Goal: Task Accomplishment & Management: Manage account settings

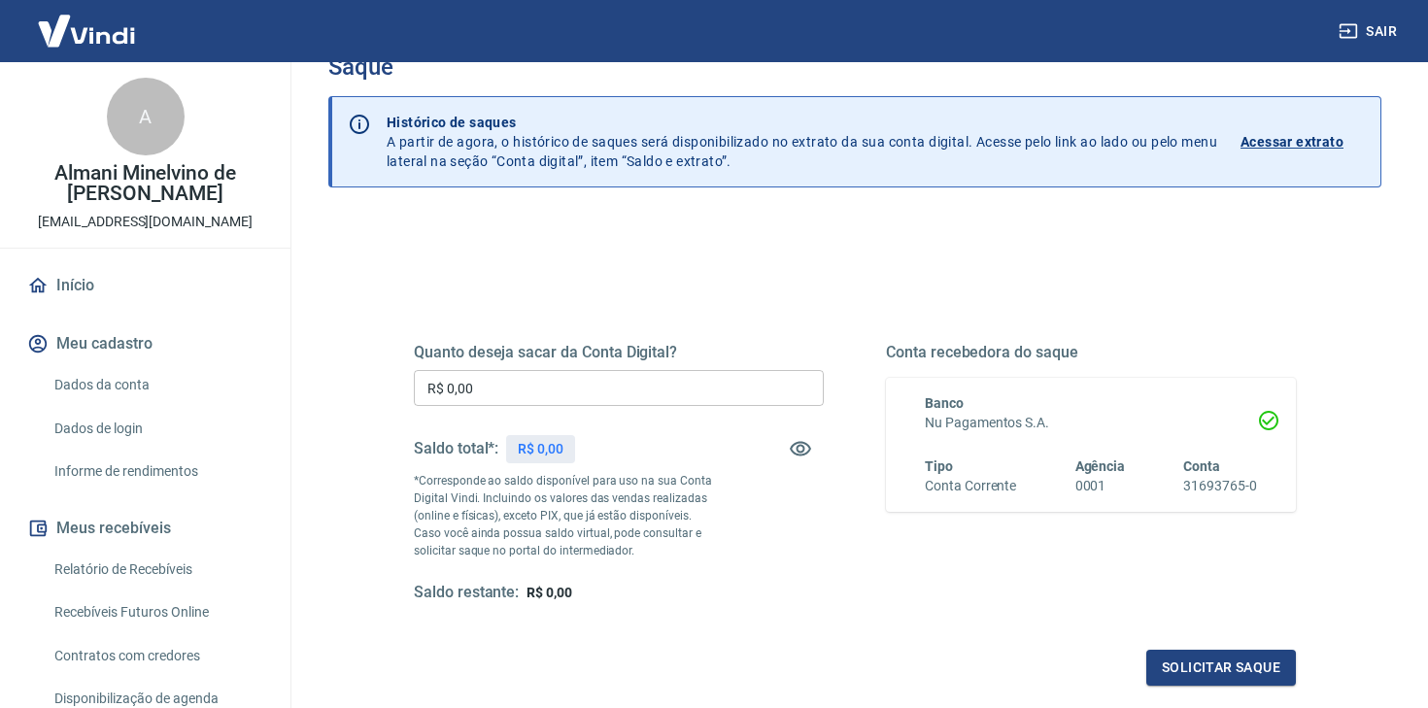
scroll to position [47, 0]
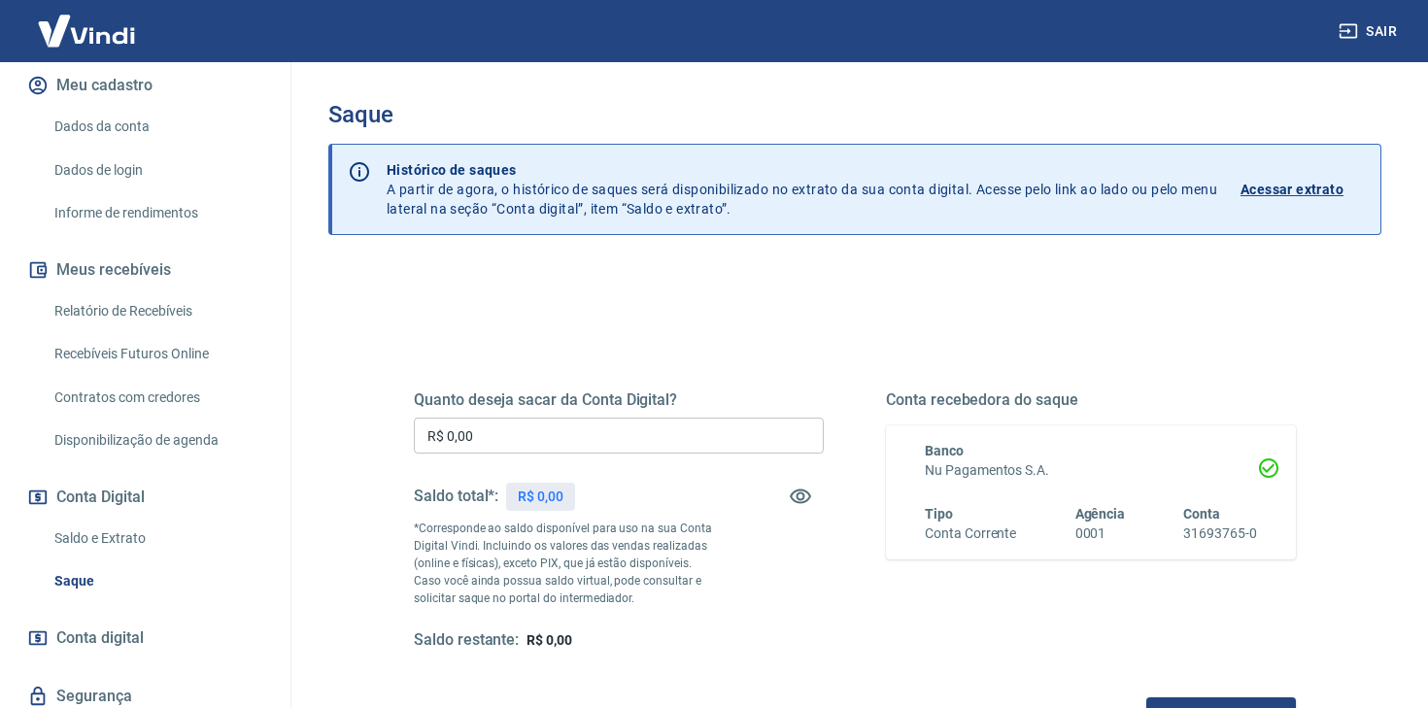
scroll to position [258, 0]
click at [118, 550] on link "Saldo e Extrato" at bounding box center [157, 539] width 220 height 40
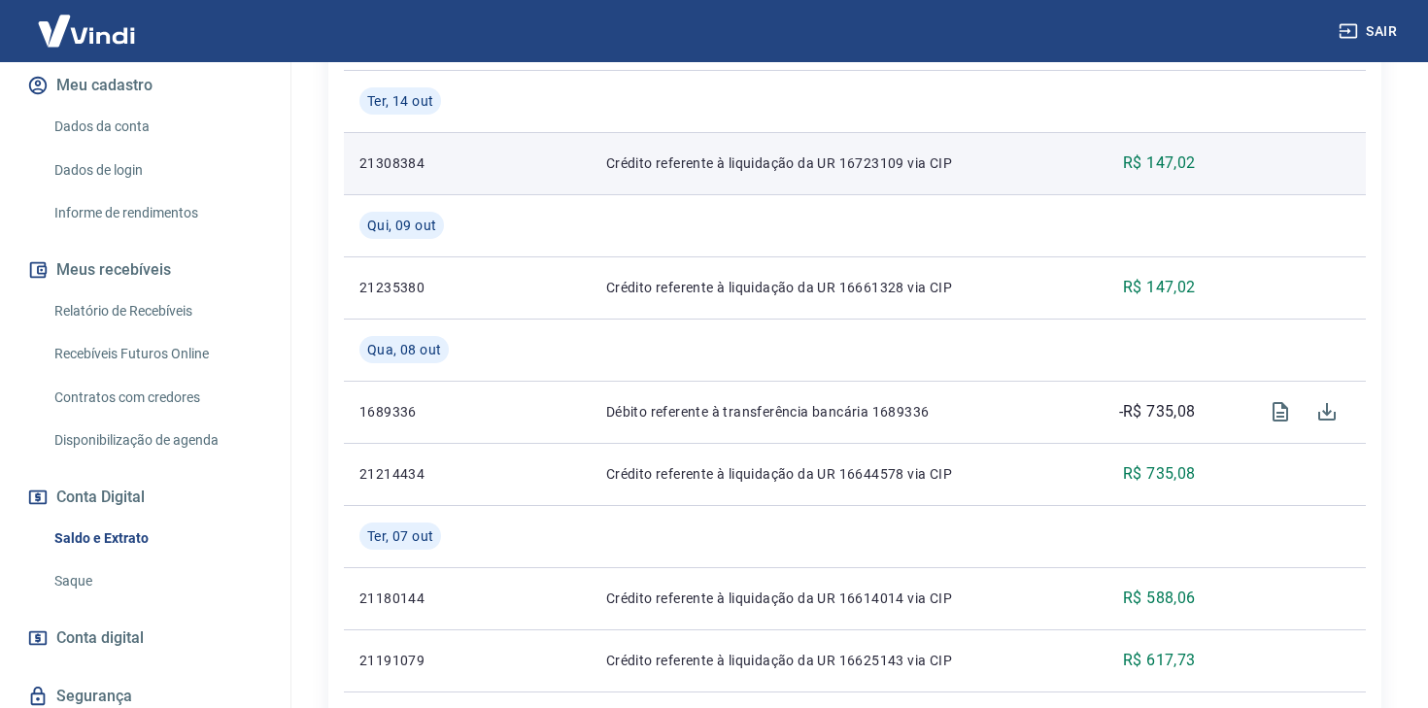
scroll to position [537, 0]
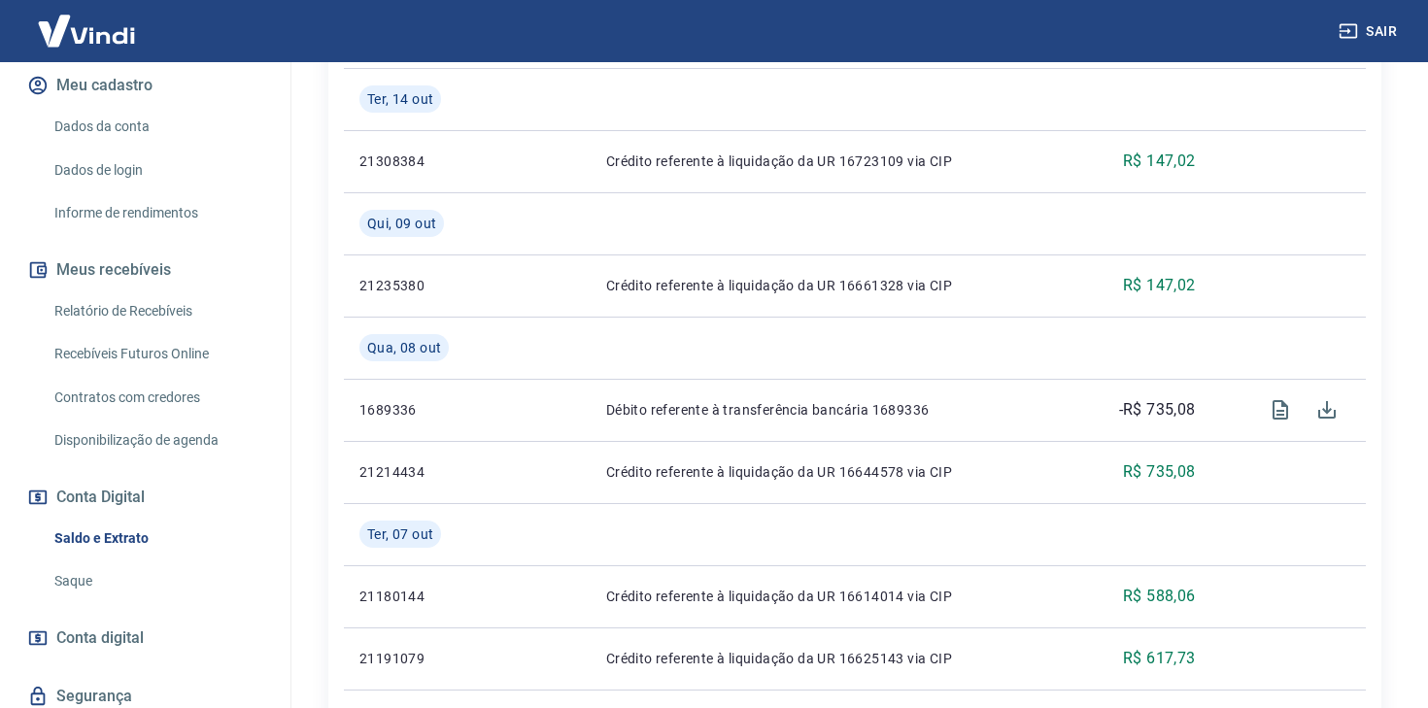
click at [110, 131] on link "Dados da conta" at bounding box center [157, 127] width 220 height 40
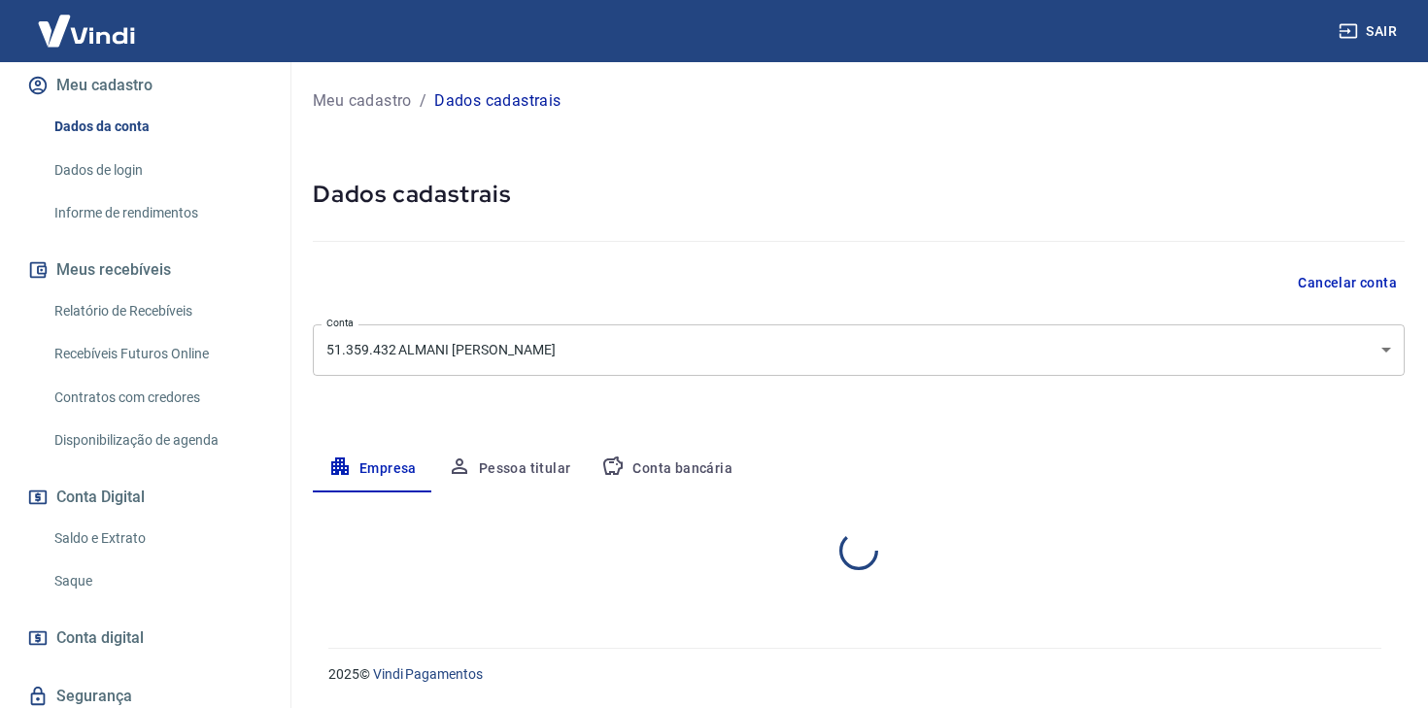
select select "SP"
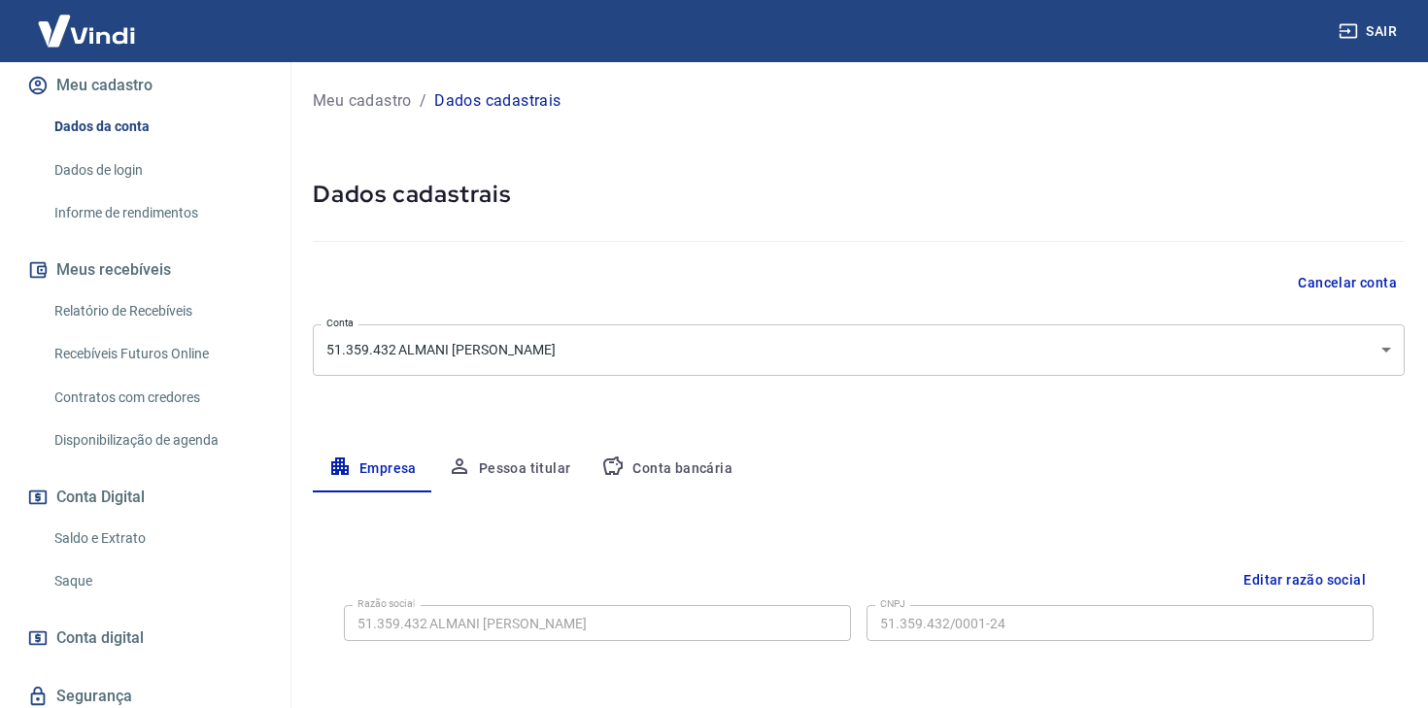
click at [97, 94] on button "Meu cadastro" at bounding box center [145, 85] width 244 height 43
